Goal: Complete application form: Complete application form

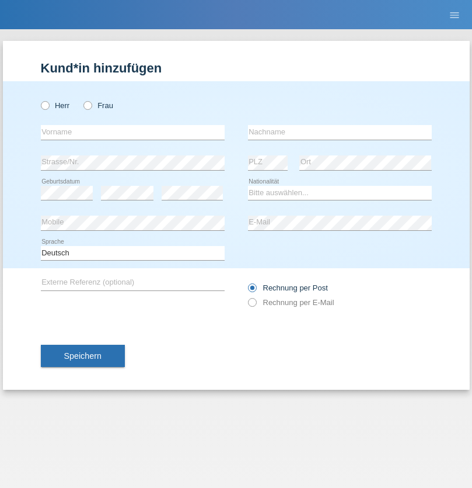
radio input "true"
click at [133, 132] on input "text" at bounding box center [133, 132] width 184 height 15
type input "Ignàc"
click at [340, 132] on input "text" at bounding box center [340, 132] width 184 height 15
type input "[PERSON_NAME]"
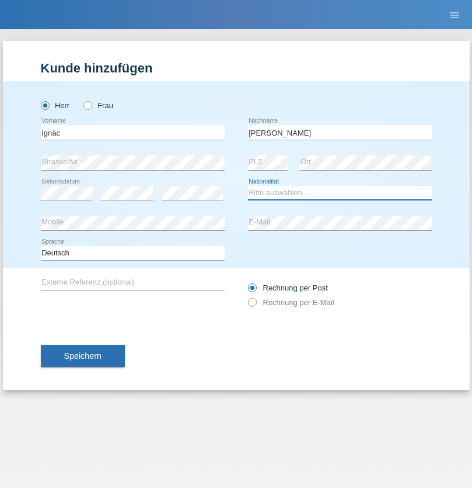
select select "HU"
select select "C"
select select "04"
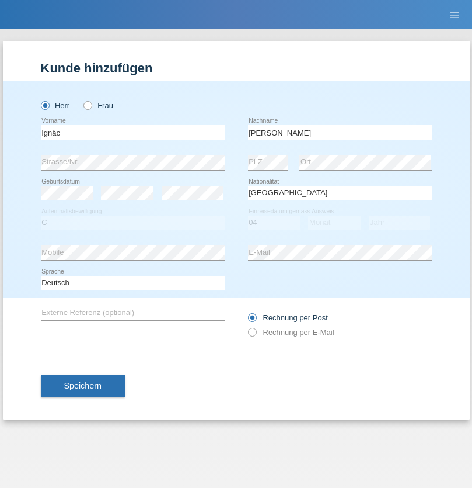
select select "03"
select select "2021"
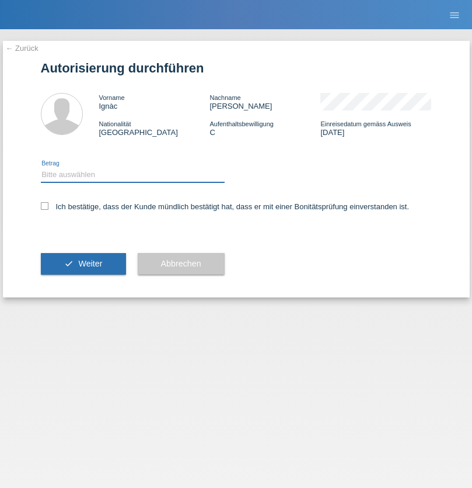
select select "1"
checkbox input "true"
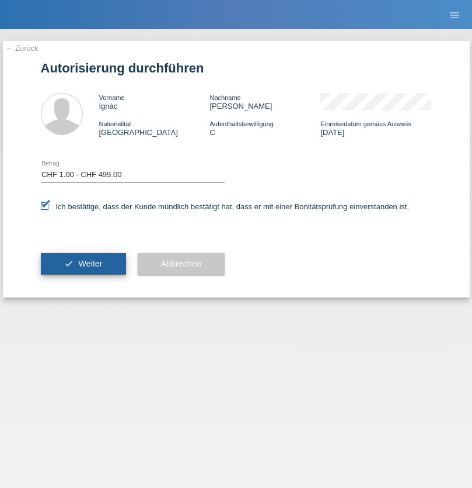
click at [83, 263] on span "Weiter" at bounding box center [90, 263] width 24 height 9
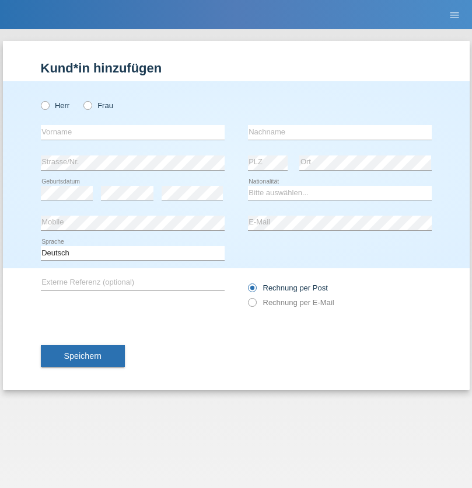
radio input "true"
click at [133, 132] on input "text" at bounding box center [133, 132] width 184 height 15
type input "Sheneurry"
click at [340, 132] on input "text" at bounding box center [340, 132] width 184 height 15
type input "Richards"
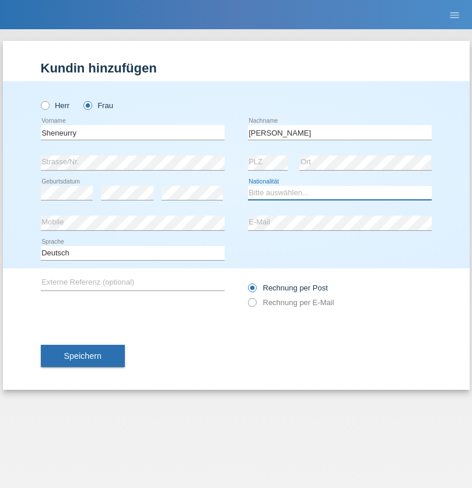
select select "CH"
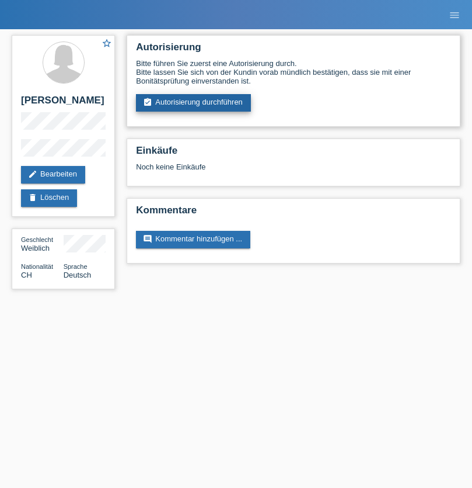
click at [194, 103] on link "assignment_turned_in Autorisierung durchführen" at bounding box center [193, 103] width 115 height 18
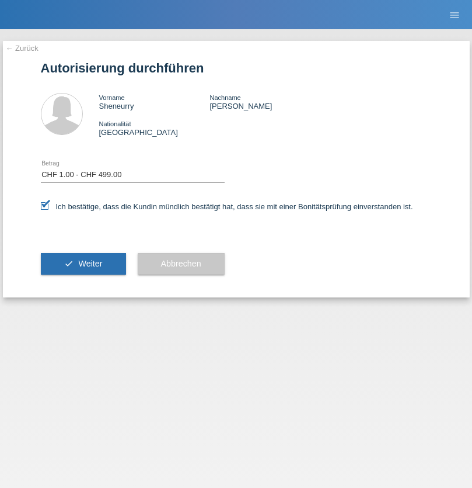
select select "1"
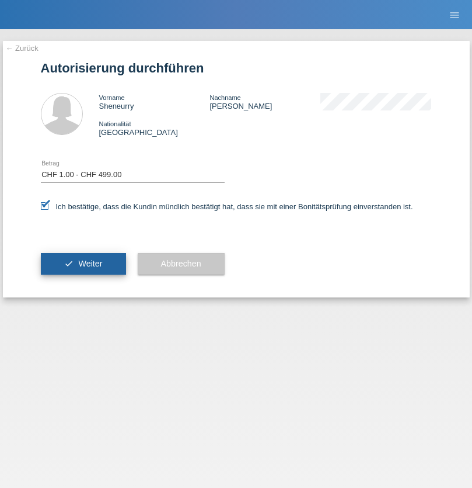
click at [83, 263] on span "Weiter" at bounding box center [90, 263] width 24 height 9
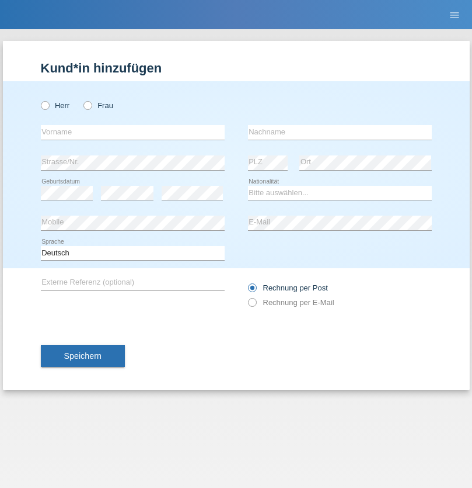
radio input "true"
click at [133, 132] on input "text" at bounding box center [133, 132] width 184 height 15
type input "Bardhyl"
click at [340, 132] on input "text" at bounding box center [340, 132] width 184 height 15
type input "Biba"
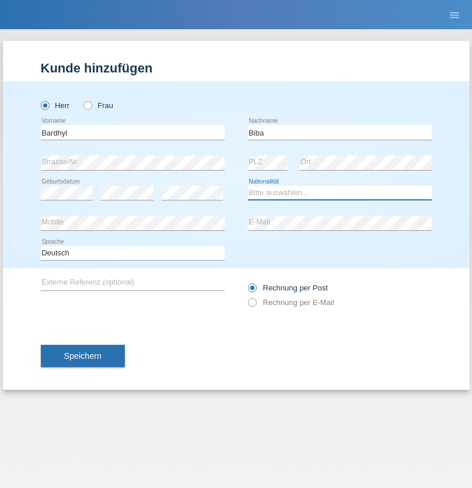
select select "XK"
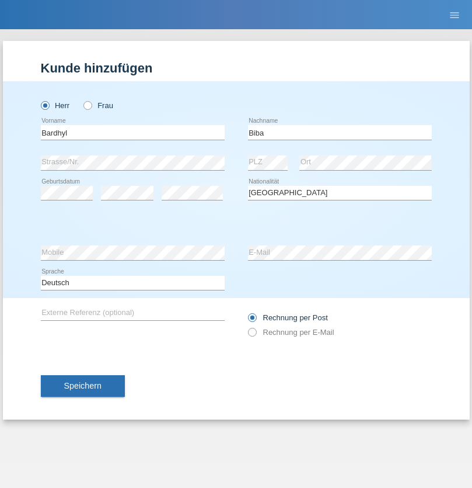
select select "C"
select select "05"
select select "03"
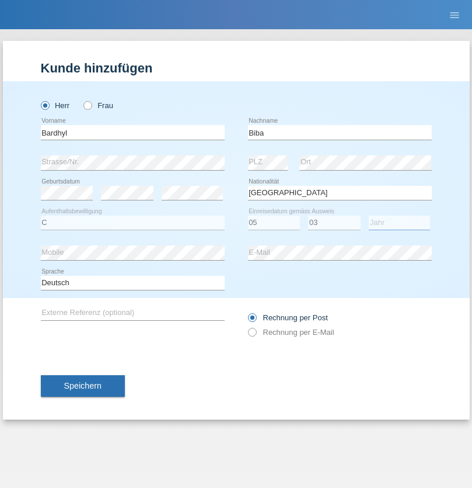
select select "2005"
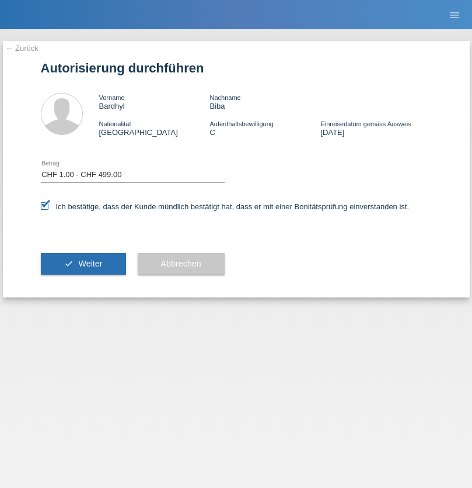
select select "1"
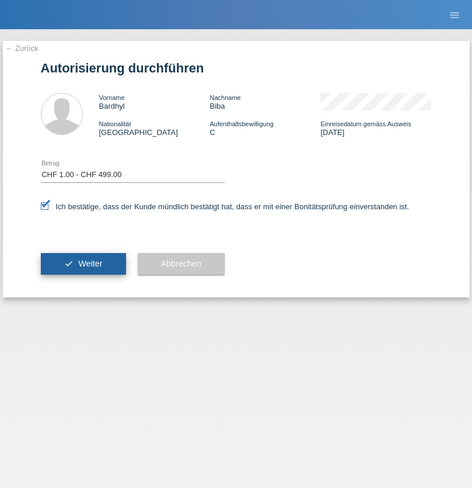
click at [83, 263] on span "Weiter" at bounding box center [90, 263] width 24 height 9
